Goal: Task Accomplishment & Management: Use online tool/utility

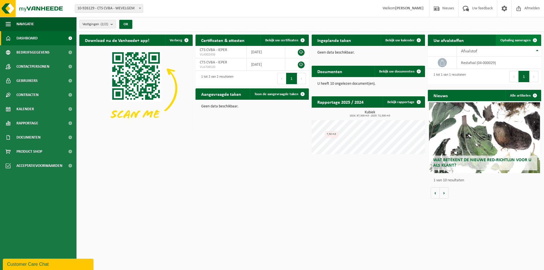
click at [520, 39] on span "Ophaling aanvragen" at bounding box center [516, 41] width 30 height 4
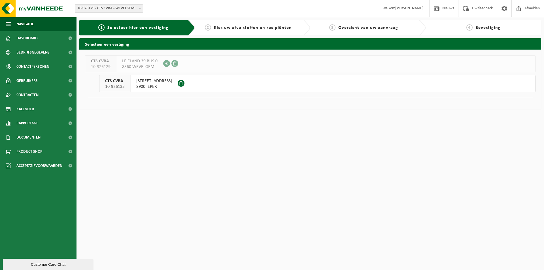
click at [172, 82] on span "ZONNEBEEKSEWEG 375" at bounding box center [154, 81] width 36 height 6
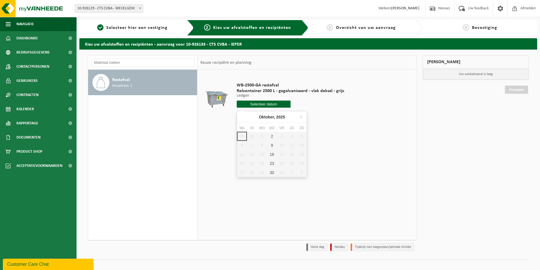
click at [257, 105] on input "text" at bounding box center [264, 104] width 54 height 7
click at [273, 138] on div "2" at bounding box center [272, 136] width 10 height 9
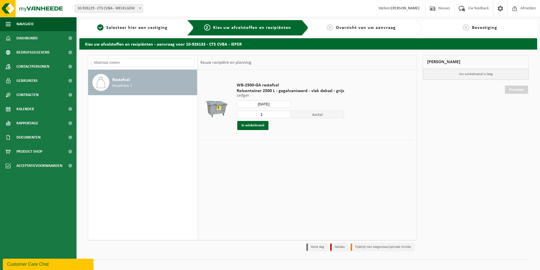
type input "Van [DATE]"
click at [254, 125] on button "In winkelmand" at bounding box center [252, 125] width 31 height 9
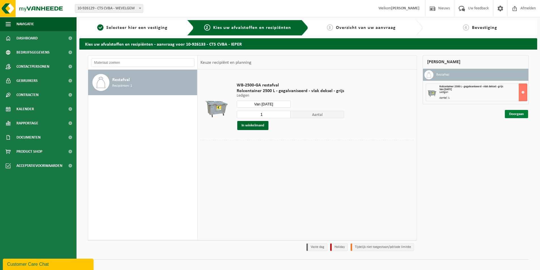
click at [509, 115] on link "Doorgaan" at bounding box center [516, 114] width 23 height 8
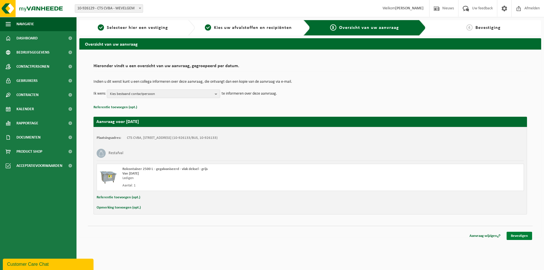
click at [514, 236] on link "Bevestigen" at bounding box center [520, 236] width 26 height 8
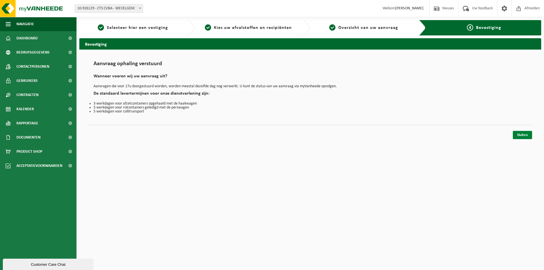
click at [523, 135] on link "Sluiten" at bounding box center [522, 135] width 19 height 8
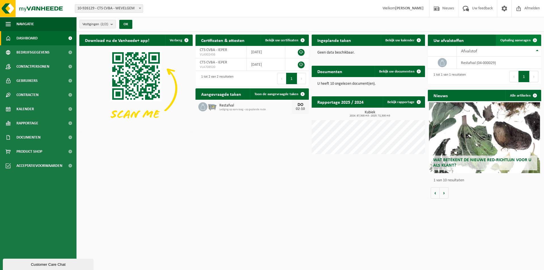
click at [499, 38] on link "Ophaling aanvragen" at bounding box center [518, 40] width 45 height 11
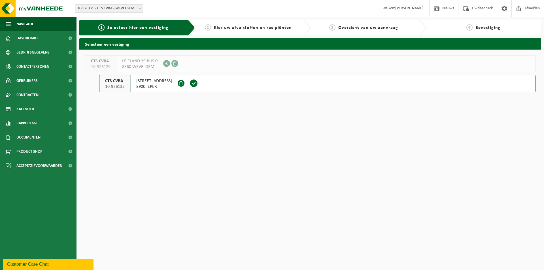
click at [318, 86] on button "CTS CVBA 10-926133 [STREET_ADDRESS]" at bounding box center [317, 83] width 436 height 17
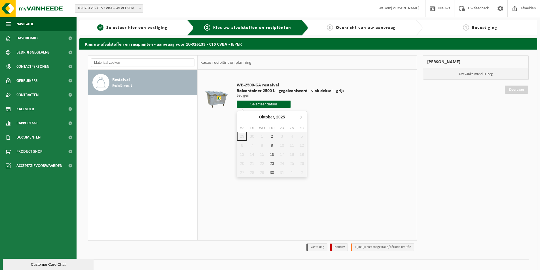
click at [266, 106] on input "text" at bounding box center [264, 104] width 54 height 7
click at [272, 145] on div "9" at bounding box center [272, 145] width 10 height 9
type input "Van [DATE]"
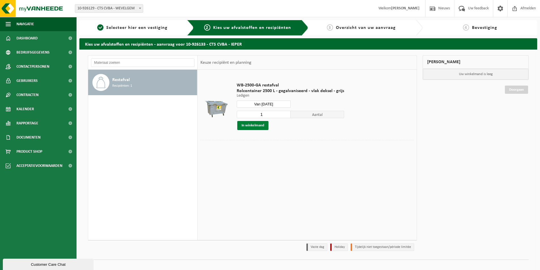
click at [251, 125] on button "In winkelmand" at bounding box center [252, 125] width 31 height 9
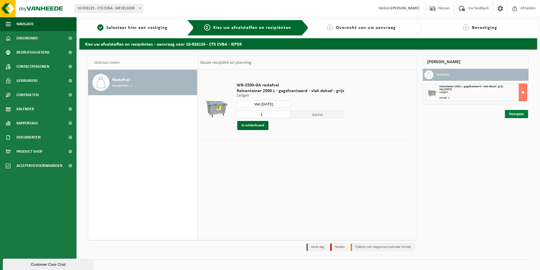
click at [518, 114] on link "Doorgaan" at bounding box center [516, 114] width 23 height 8
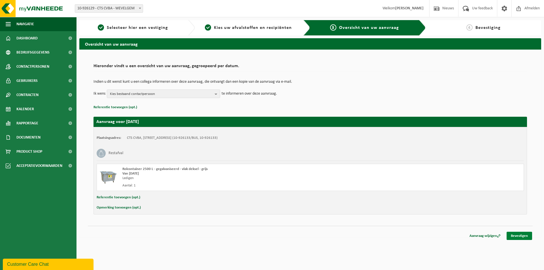
click at [516, 237] on link "Bevestigen" at bounding box center [520, 236] width 26 height 8
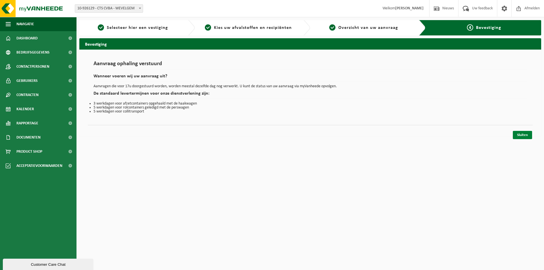
click at [521, 134] on link "Sluiten" at bounding box center [522, 135] width 19 height 8
